Goal: Check status: Check status

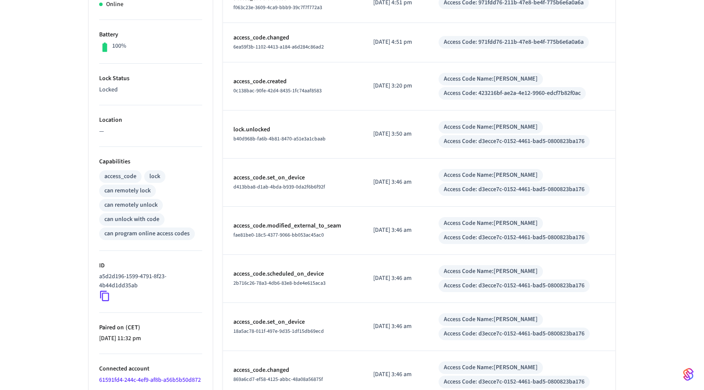
scroll to position [296, 0]
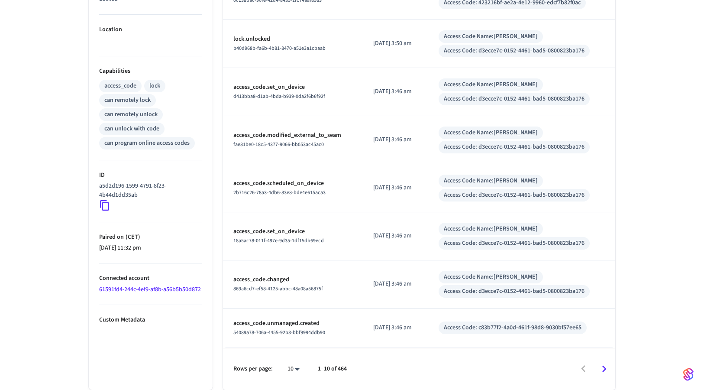
click at [606, 368] on icon "Go to next page" at bounding box center [604, 368] width 13 height 13
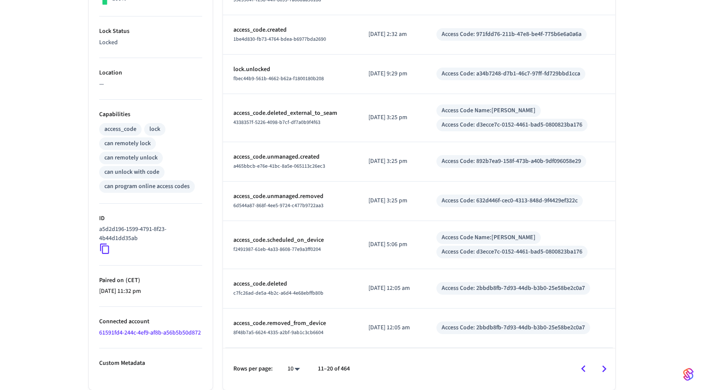
scroll to position [253, 0]
